Goal: Task Accomplishment & Management: Use online tool/utility

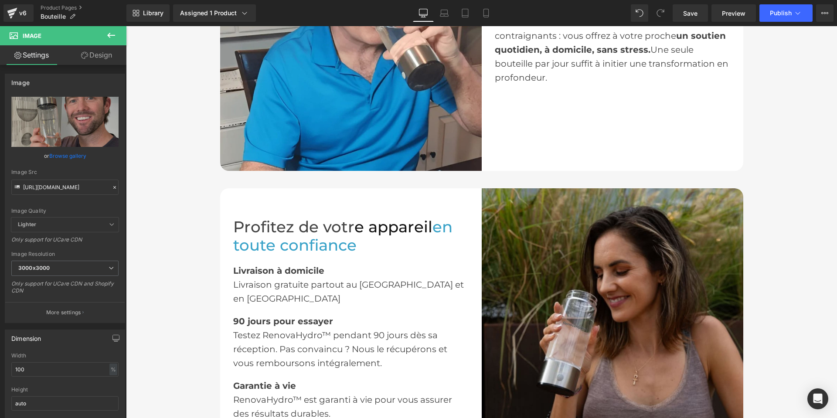
scroll to position [1396, 0]
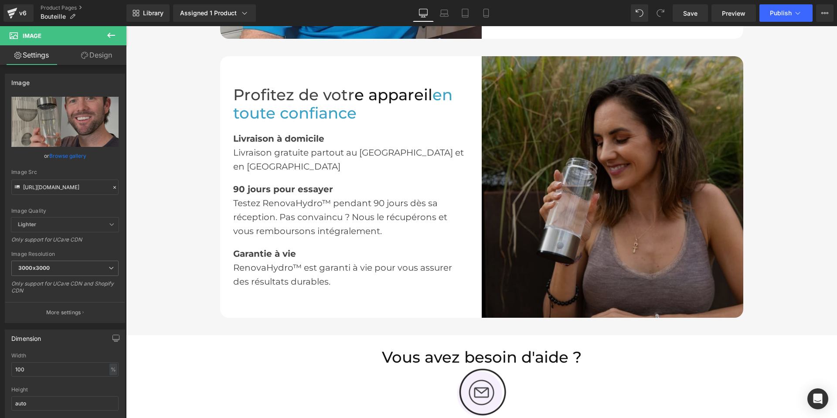
click at [536, 145] on img at bounding box center [613, 187] width 262 height 262
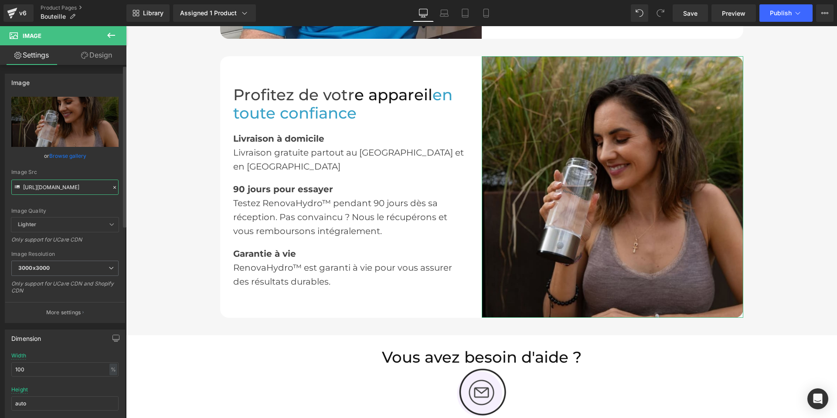
click at [82, 188] on input "[URL][DOMAIN_NAME]" at bounding box center [64, 187] width 107 height 15
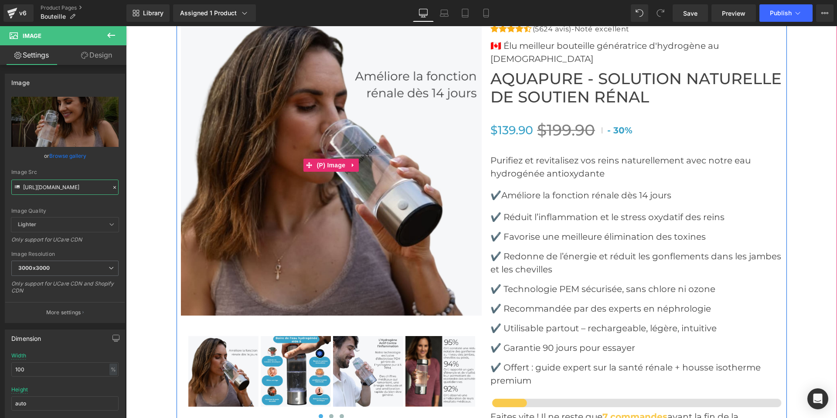
scroll to position [3271, 0]
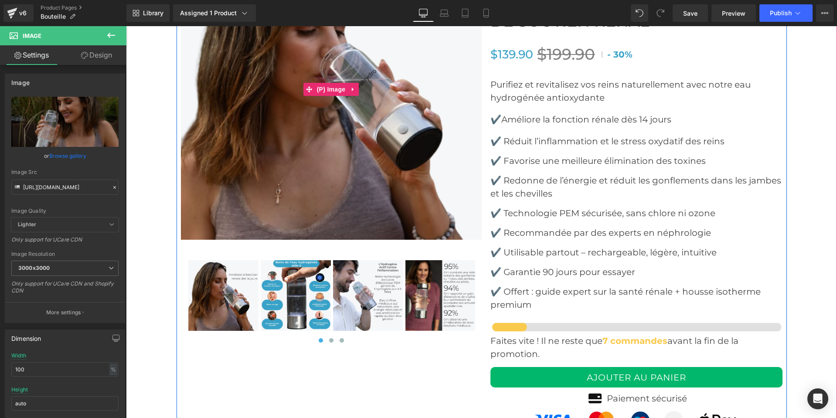
click at [394, 192] on img at bounding box center [331, 89] width 301 height 301
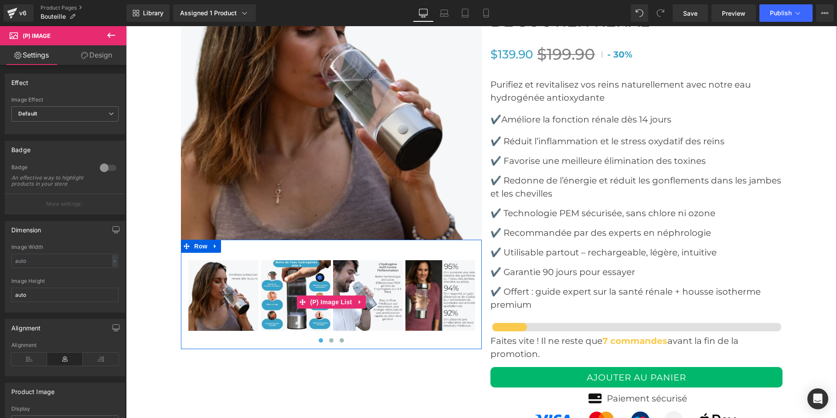
click at [294, 281] on img at bounding box center [296, 295] width 70 height 70
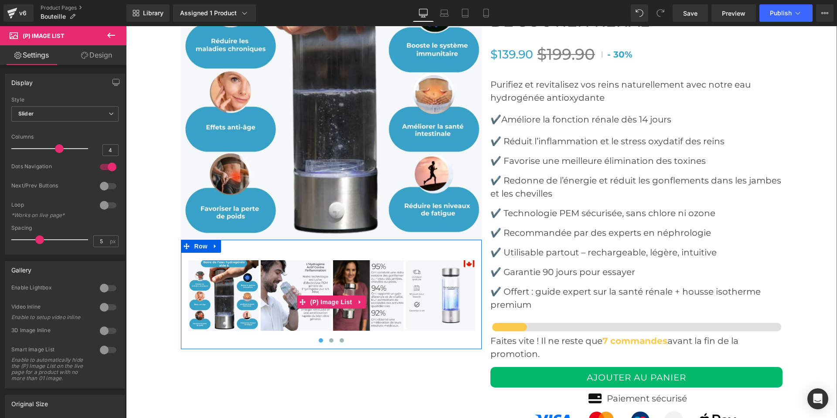
click at [311, 281] on img at bounding box center [296, 295] width 70 height 70
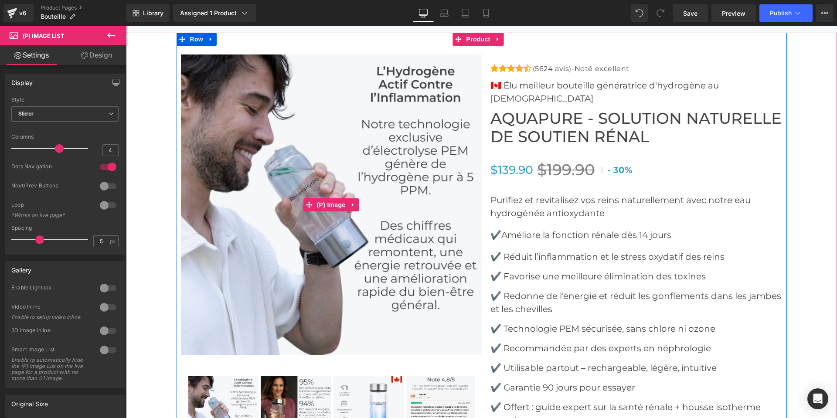
scroll to position [3140, 0]
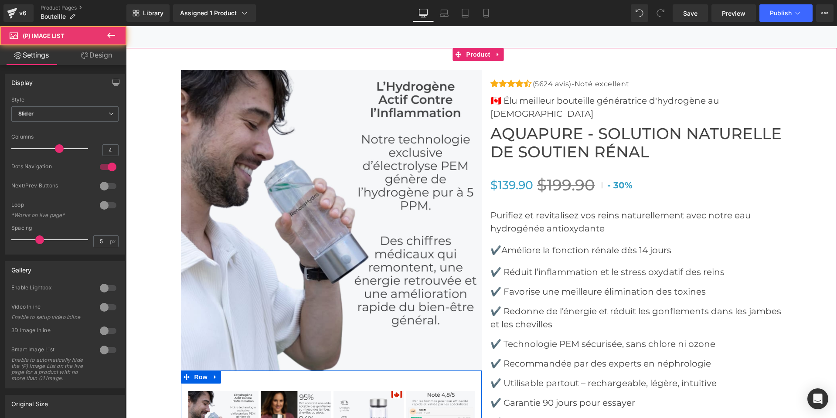
click at [291, 402] on img at bounding box center [296, 426] width 70 height 70
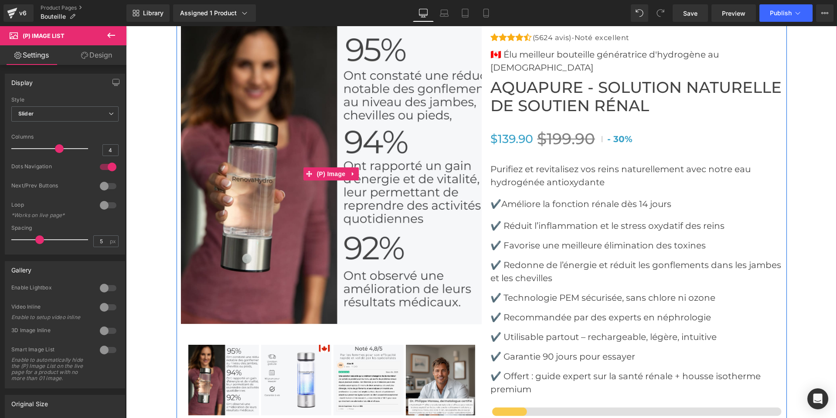
scroll to position [3227, 0]
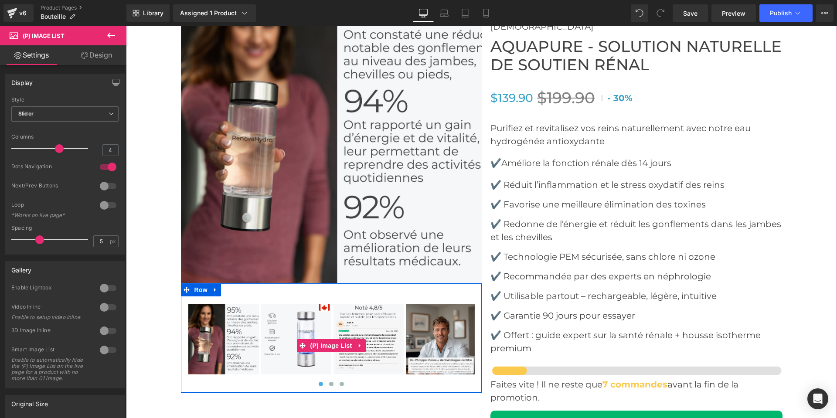
click at [304, 334] on img at bounding box center [296, 339] width 70 height 70
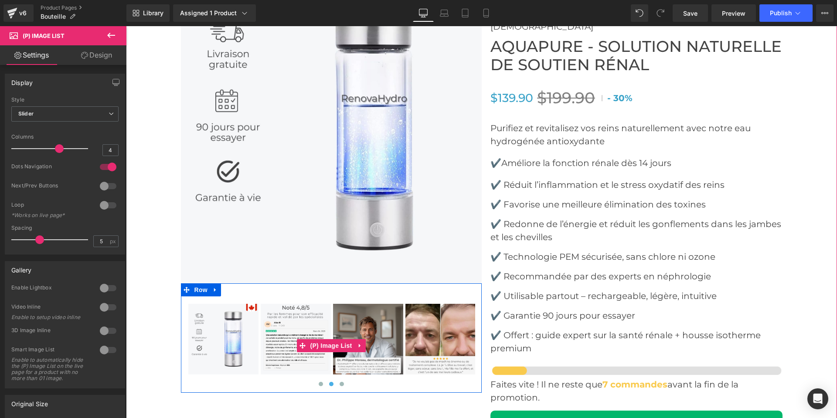
click at [427, 347] on img at bounding box center [441, 339] width 70 height 70
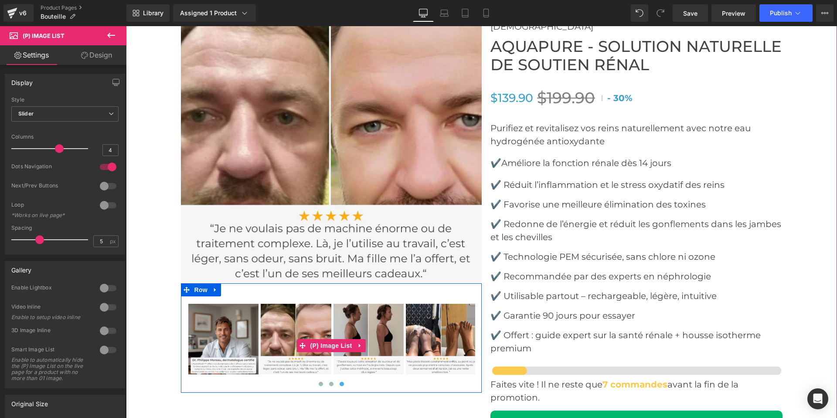
click at [425, 347] on img at bounding box center [441, 339] width 70 height 70
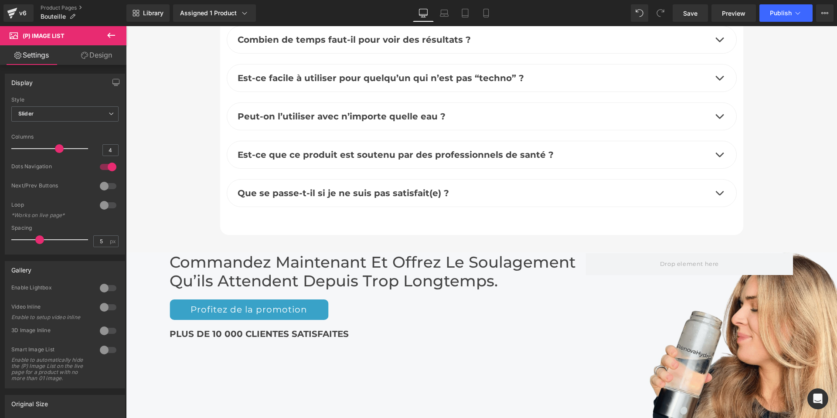
scroll to position [4012, 0]
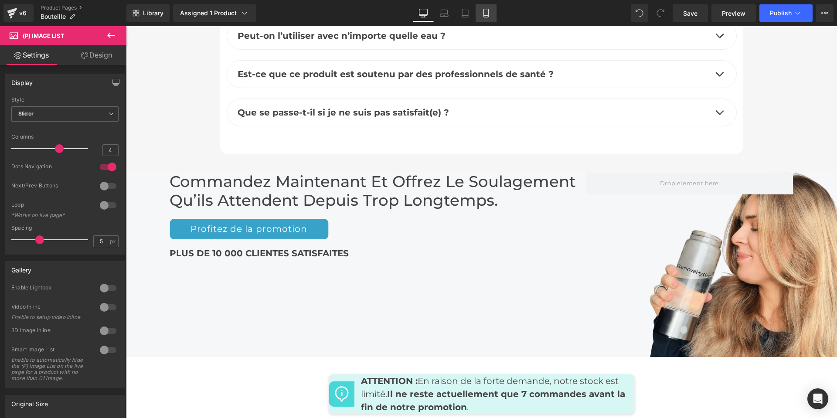
click at [492, 17] on link "Mobile" at bounding box center [486, 12] width 21 height 17
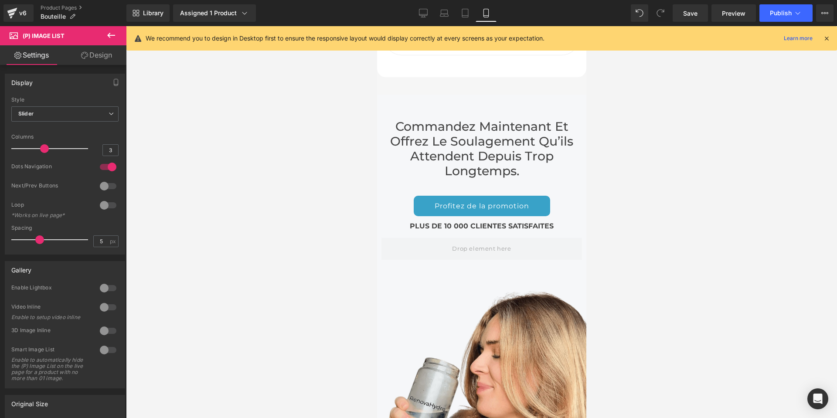
scroll to position [5378, 0]
